Goal: Transaction & Acquisition: Purchase product/service

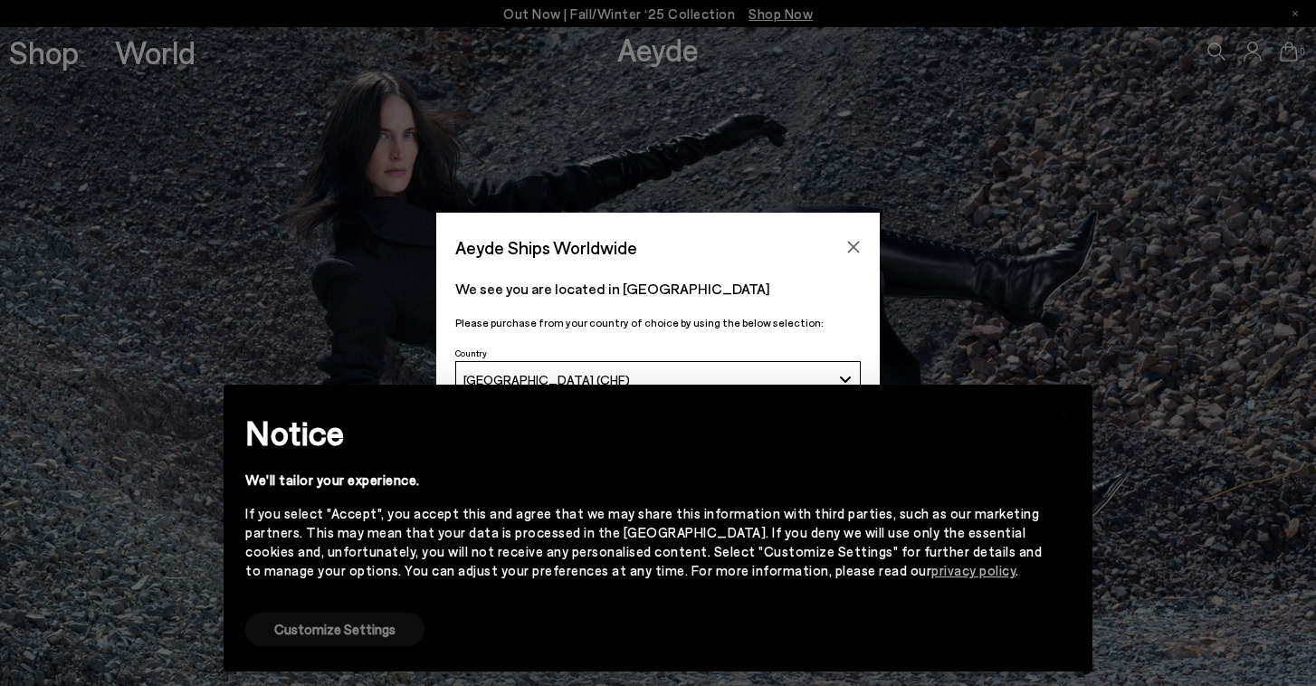
click at [383, 636] on button "Customize Settings" at bounding box center [334, 629] width 179 height 33
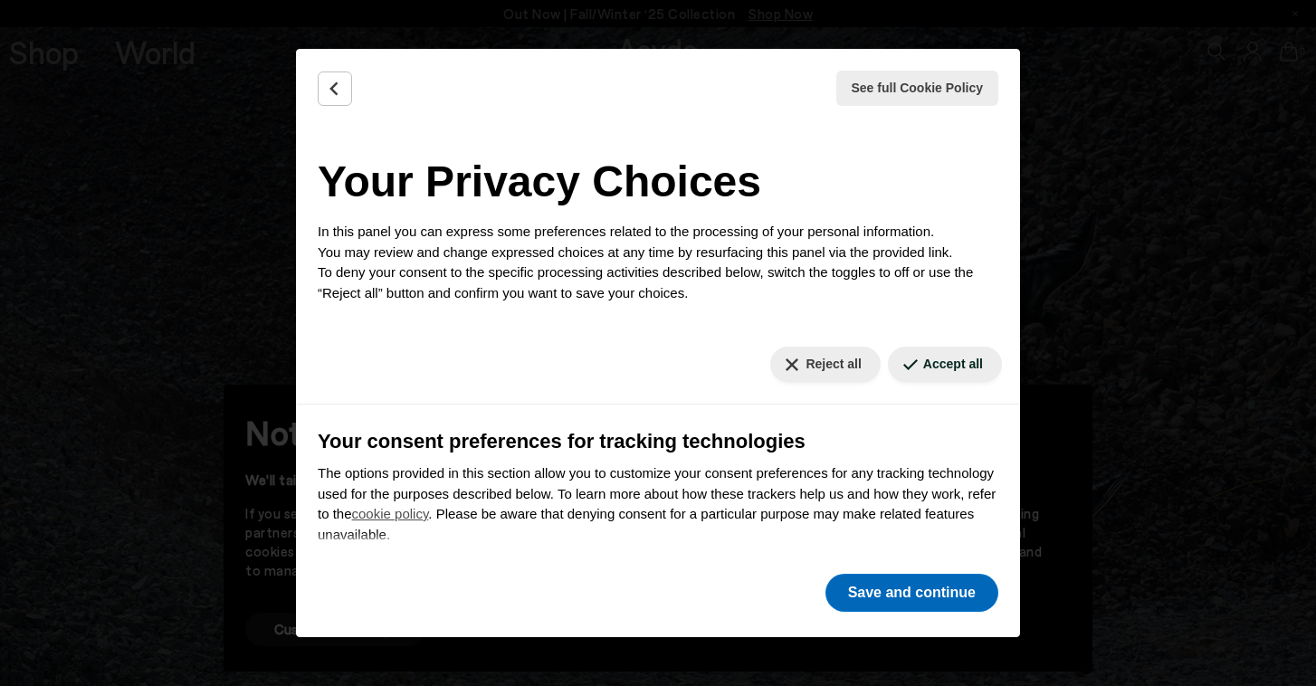
drag, startPoint x: 945, startPoint y: 363, endPoint x: 906, endPoint y: 602, distance: 242.1
click at [945, 362] on button "Accept all" at bounding box center [945, 364] width 114 height 35
click at [908, 597] on button "Save and continue" at bounding box center [912, 593] width 173 height 38
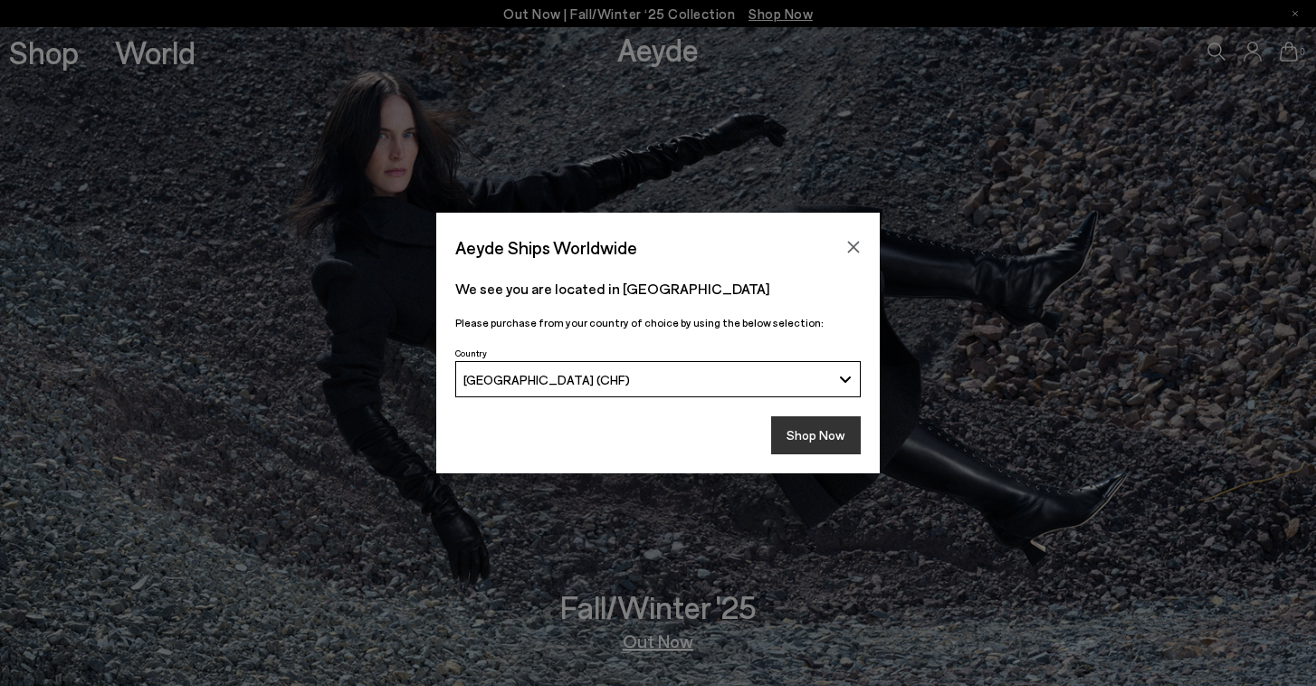
click at [803, 437] on button "Shop Now" at bounding box center [816, 435] width 90 height 38
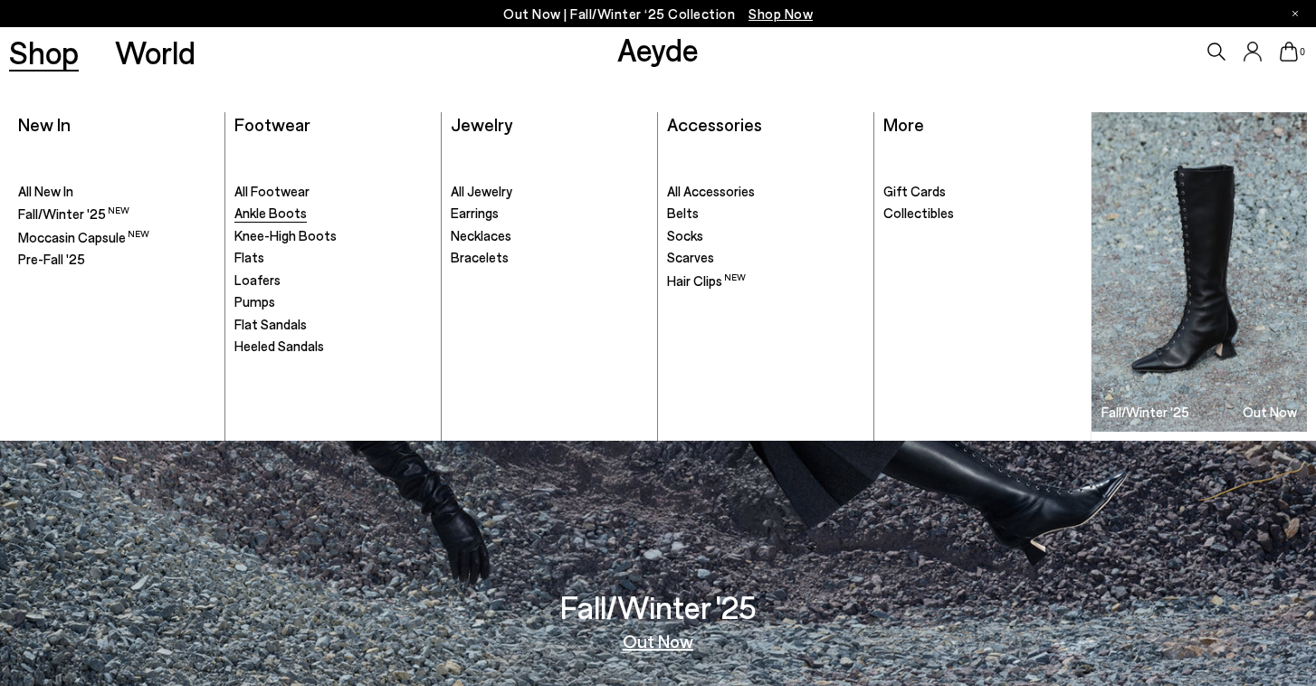
click at [297, 208] on span "Ankle Boots" at bounding box center [270, 213] width 72 height 16
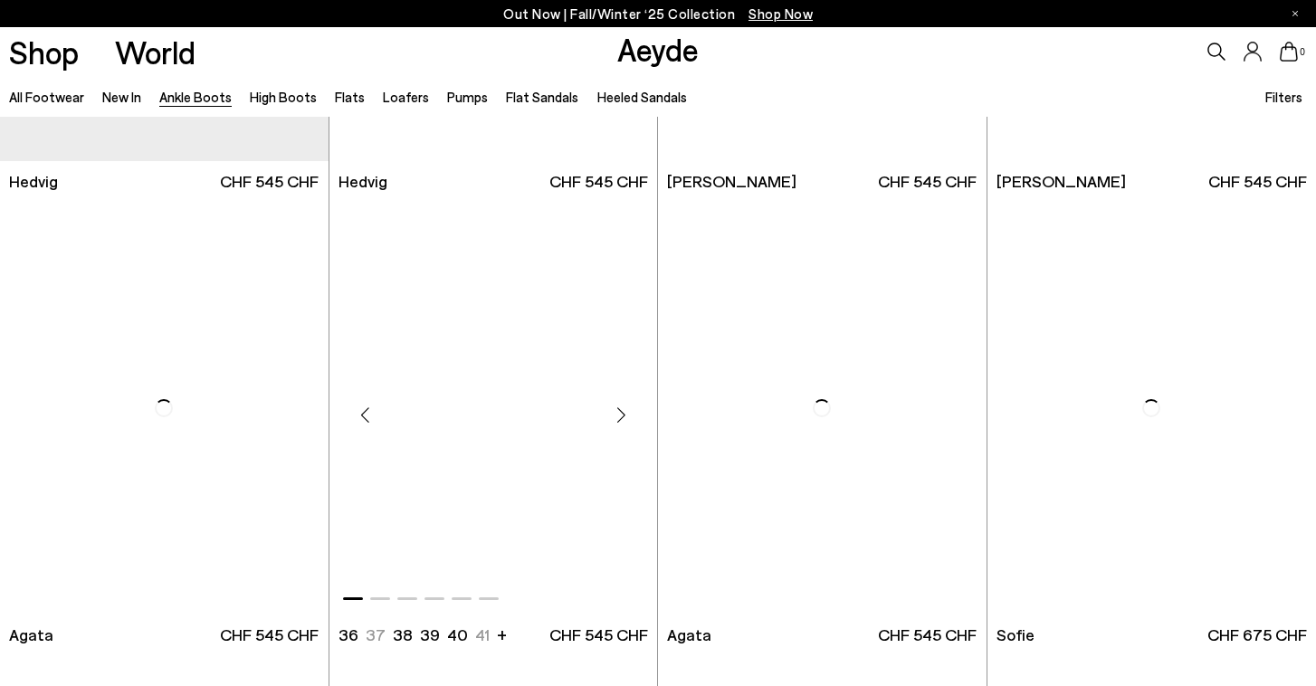
scroll to position [823, 0]
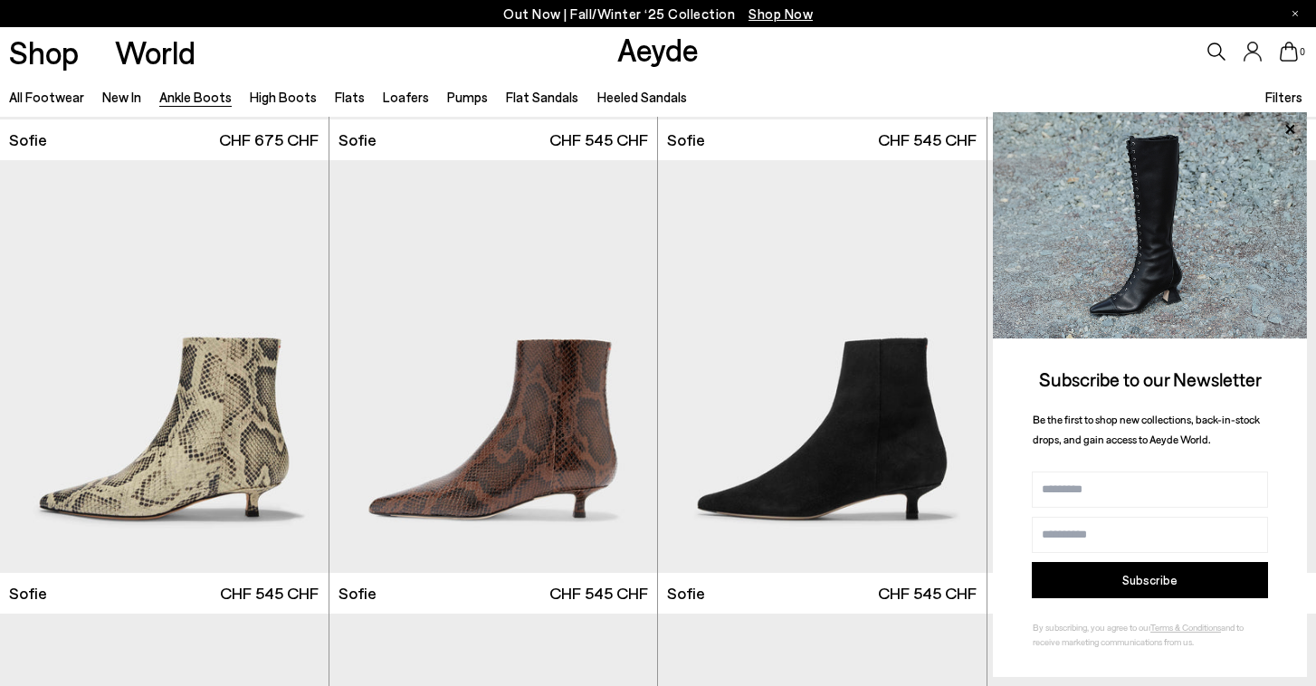
scroll to position [1778, 0]
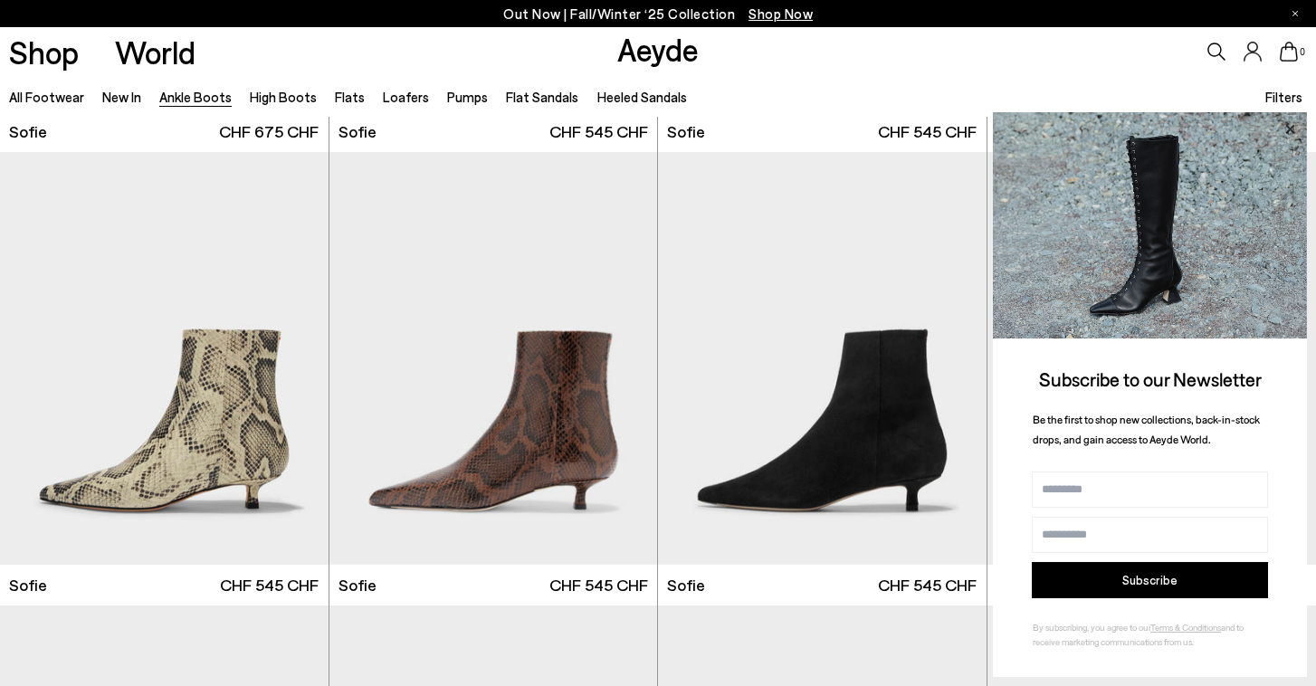
click at [1289, 133] on icon at bounding box center [1289, 128] width 9 height 9
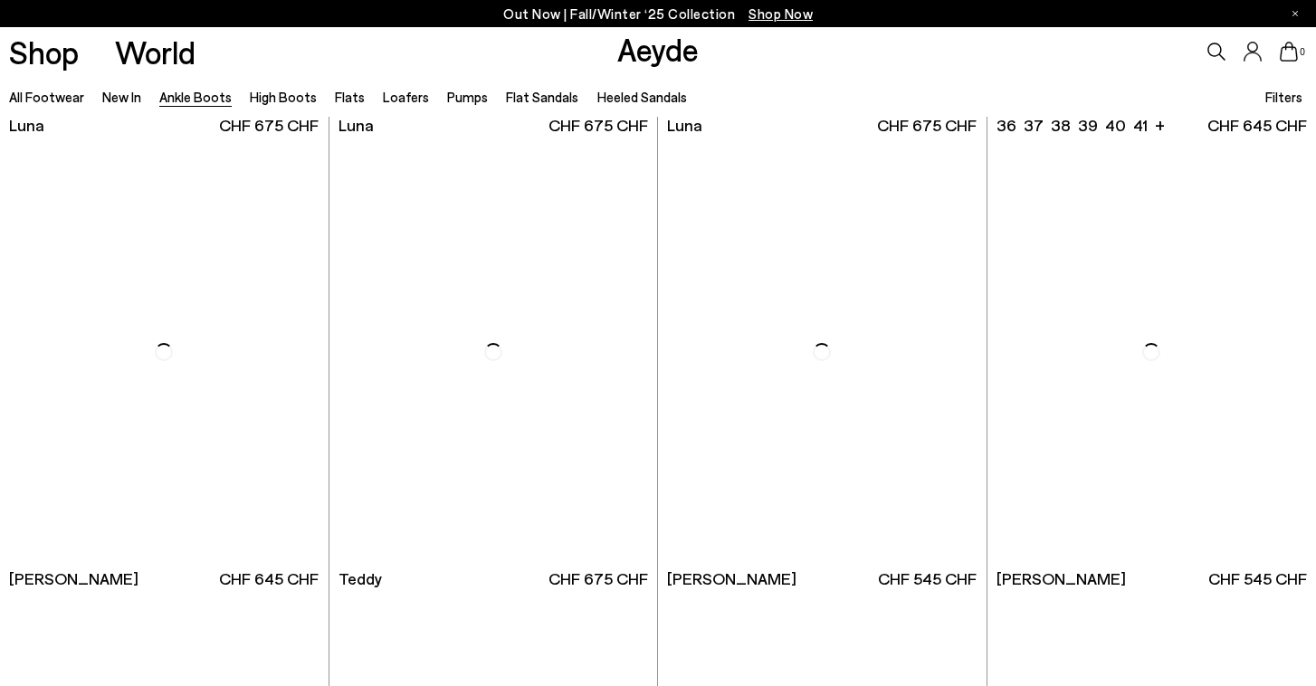
scroll to position [5865, 0]
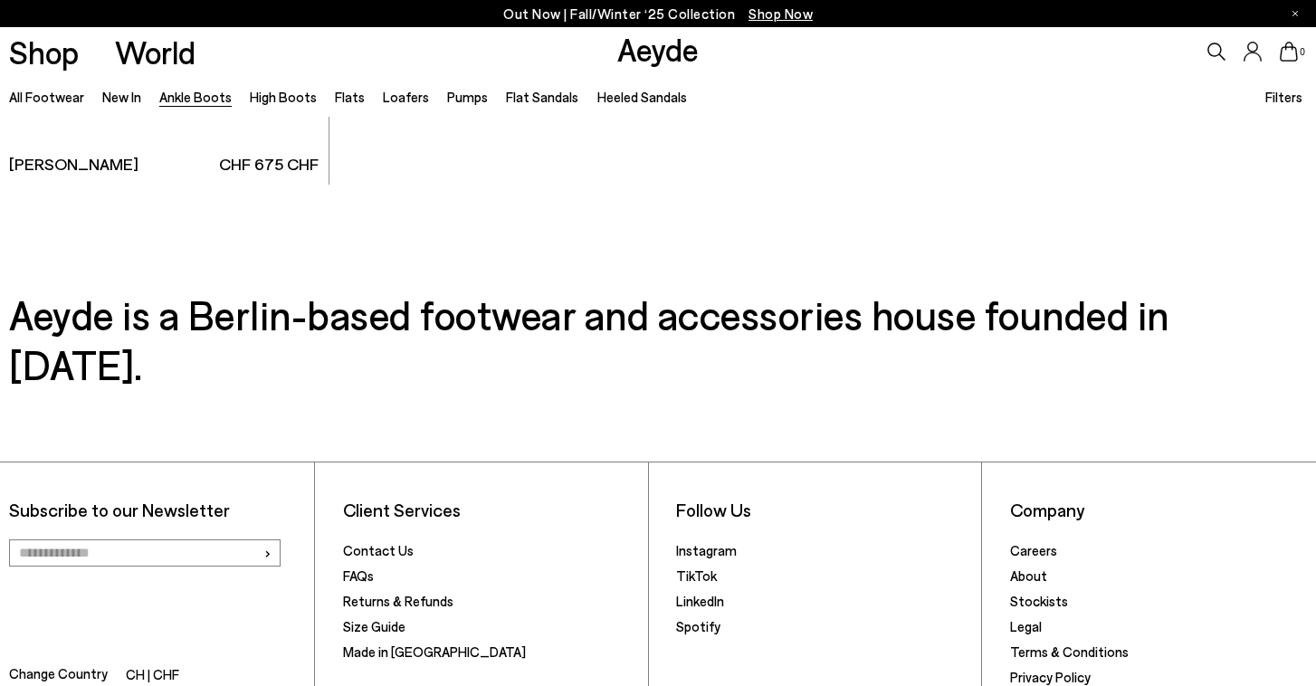
scroll to position [9906, 0]
